Goal: Transaction & Acquisition: Download file/media

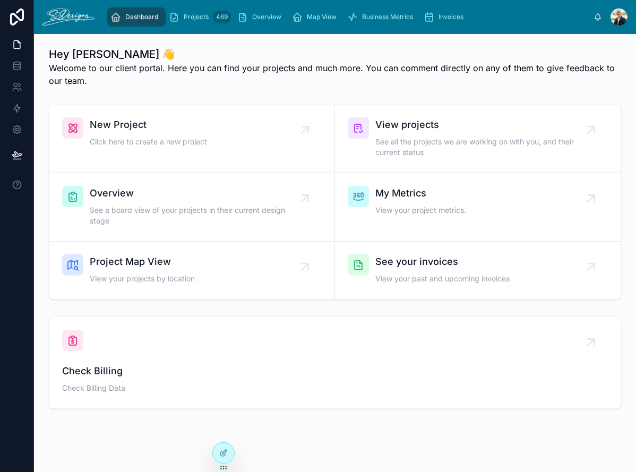
click at [220, 189] on span "Overview" at bounding box center [197, 193] width 215 height 15
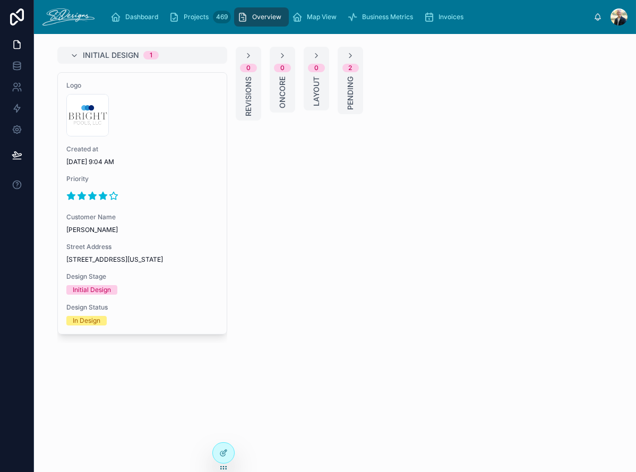
click at [176, 149] on span "Created at" at bounding box center [142, 149] width 152 height 8
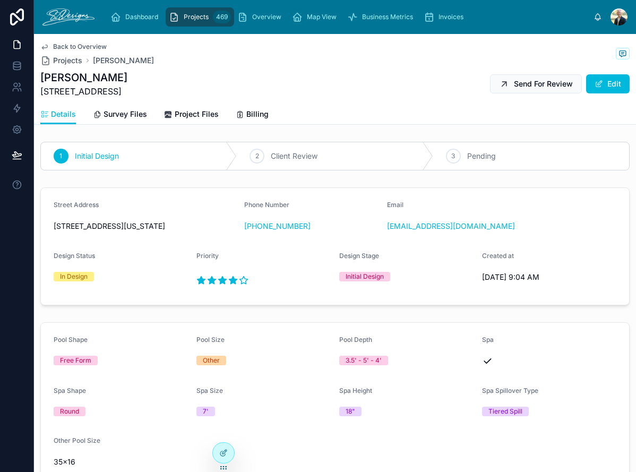
click at [191, 115] on span "Project Files" at bounding box center [197, 114] width 44 height 11
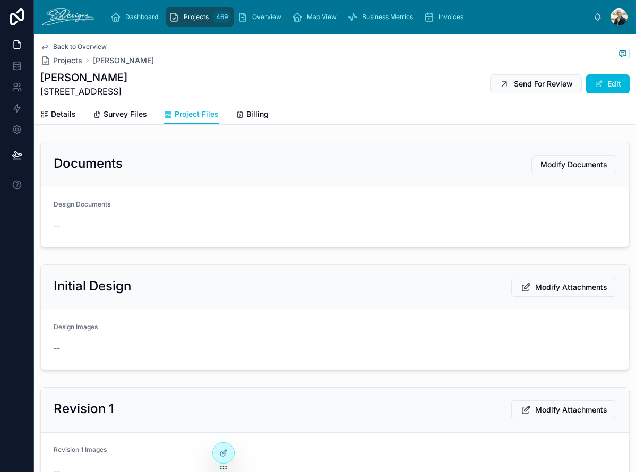
click at [130, 114] on span "Survey Files" at bounding box center [125, 114] width 44 height 11
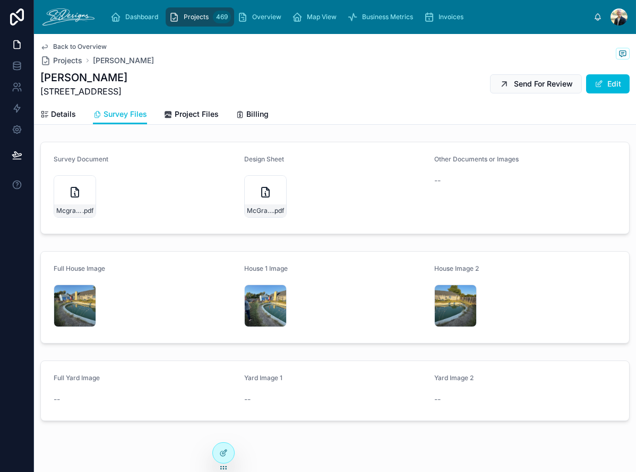
click at [253, 190] on div "McGraw-Doc .pdf" at bounding box center [265, 196] width 42 height 42
